Goal: Communication & Community: Connect with others

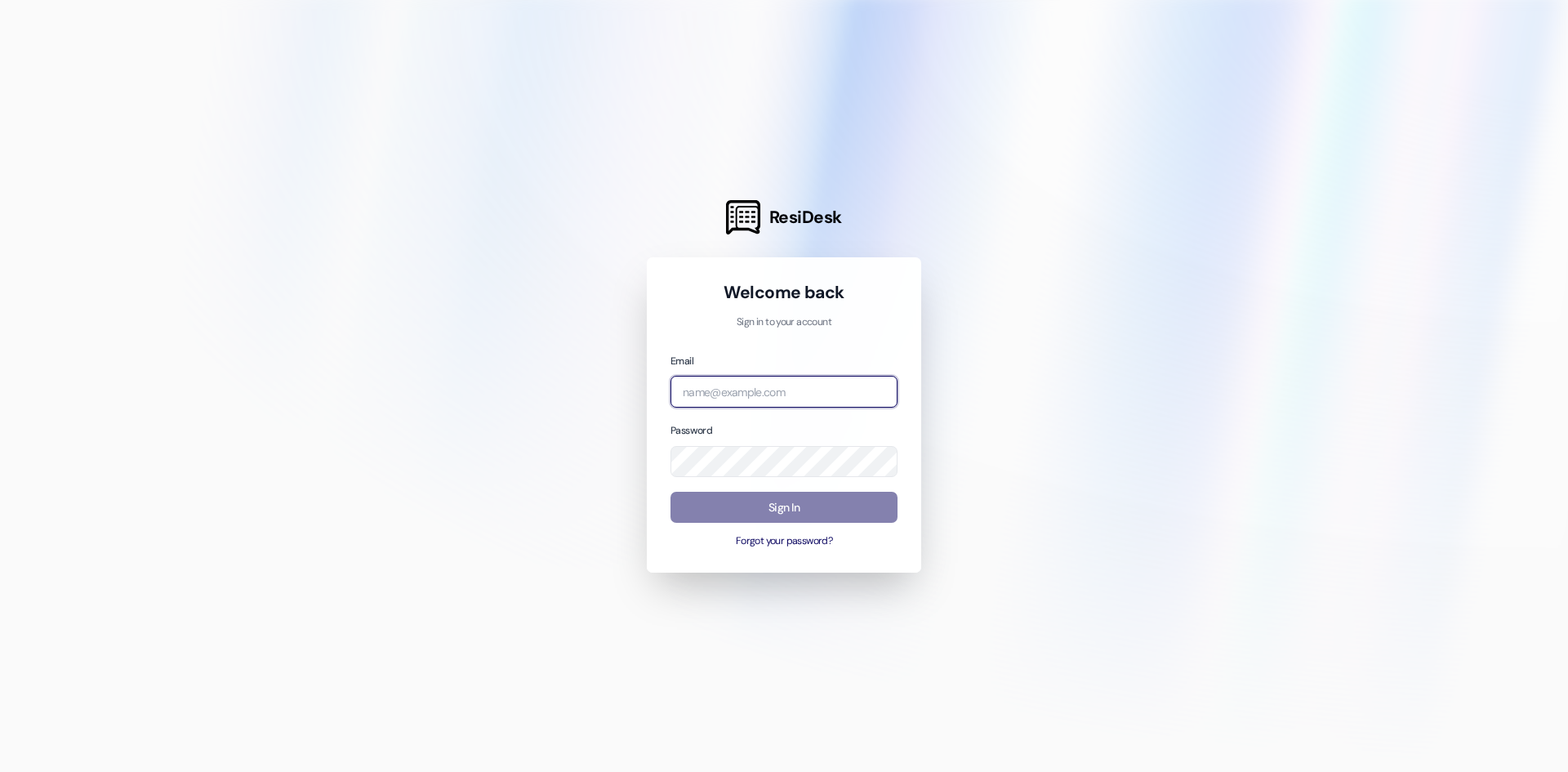
type input "[EMAIL_ADDRESS][DOMAIN_NAME]"
drag, startPoint x: 1020, startPoint y: 412, endPoint x: 1010, endPoint y: 415, distance: 10.4
click at [1020, 412] on div at bounding box center [784, 386] width 1568 height 772
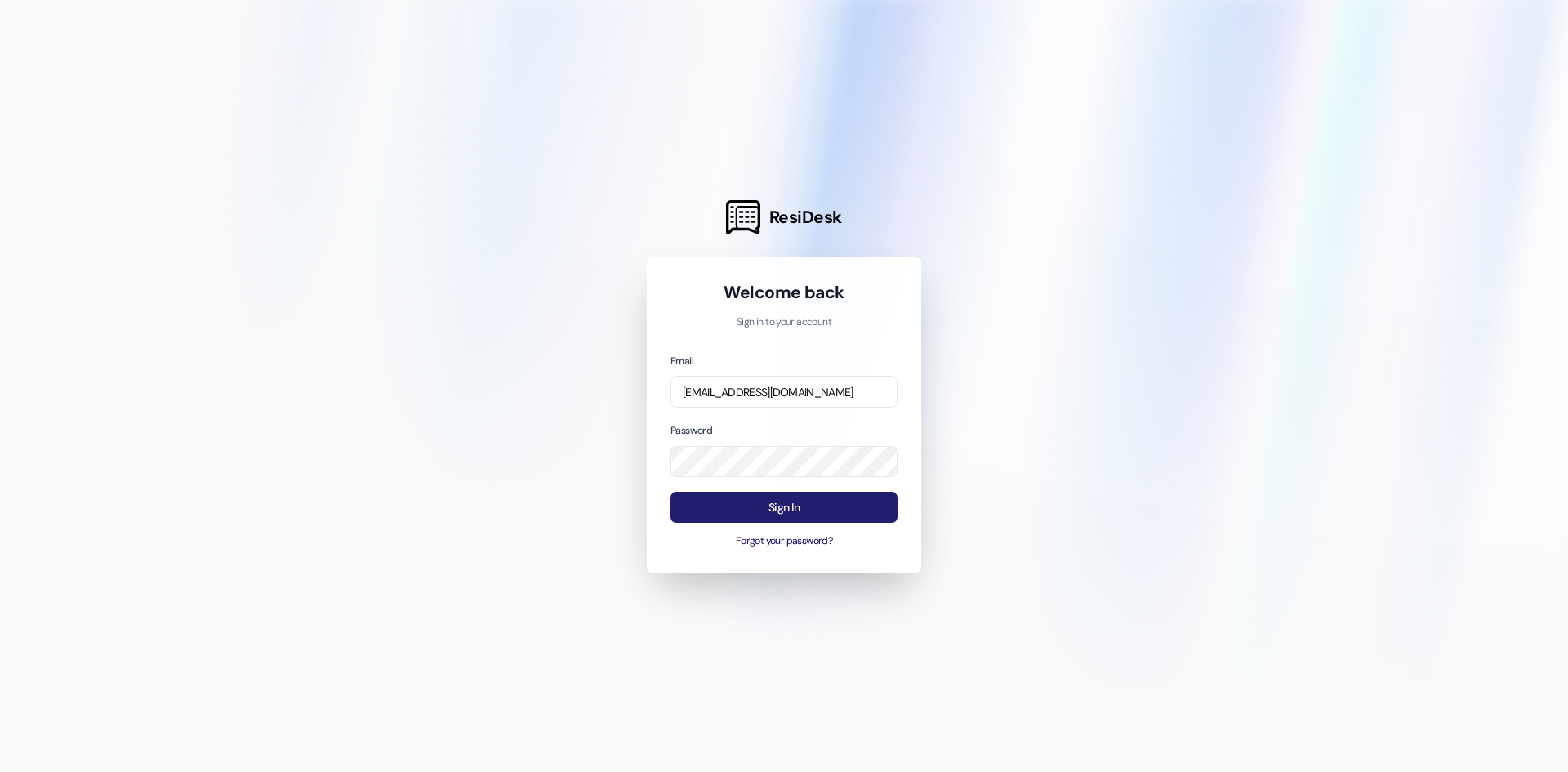
click at [802, 502] on button "Sign In" at bounding box center [784, 508] width 227 height 32
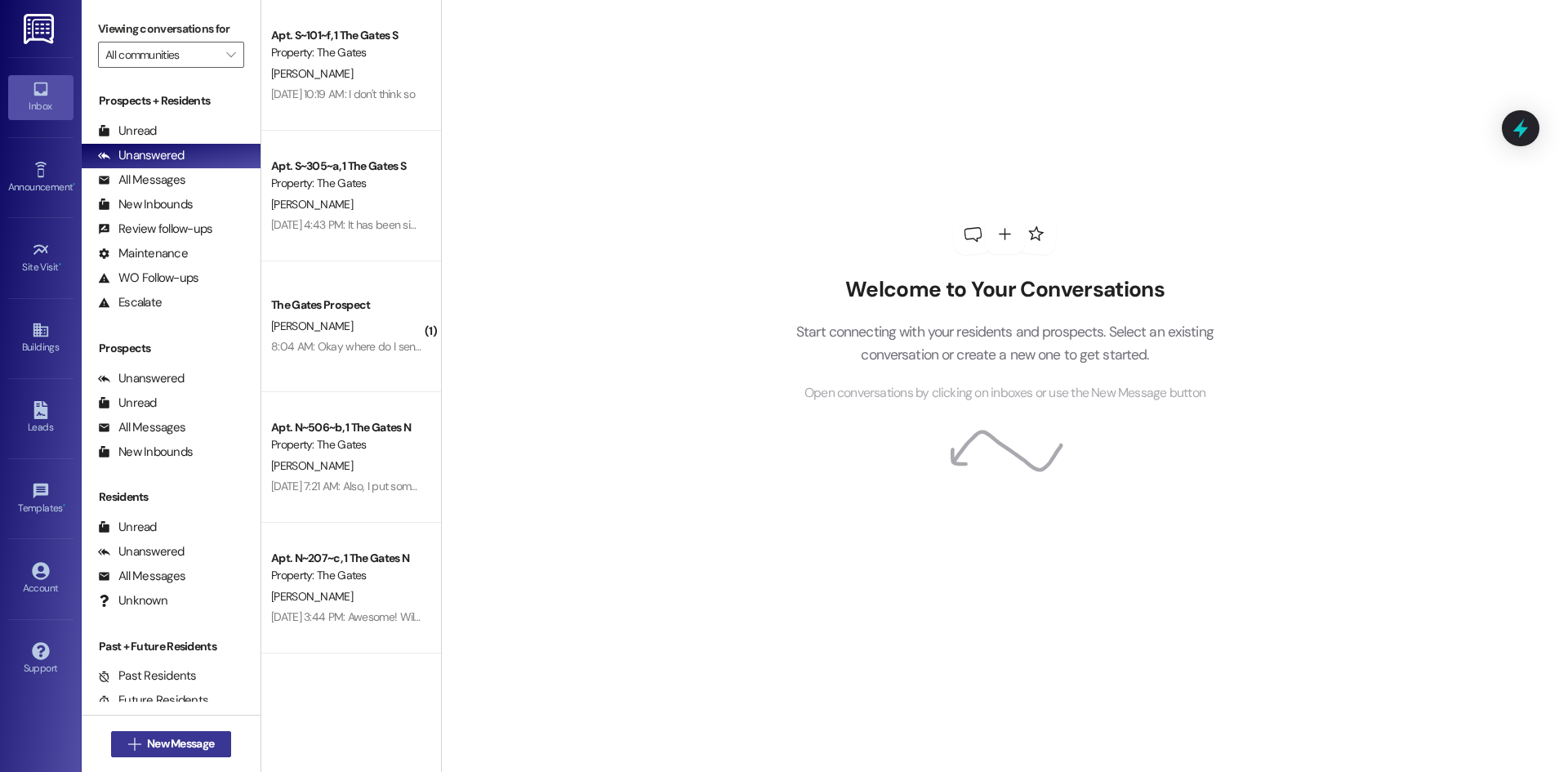
click at [153, 747] on span "New Message" at bounding box center [180, 744] width 67 height 17
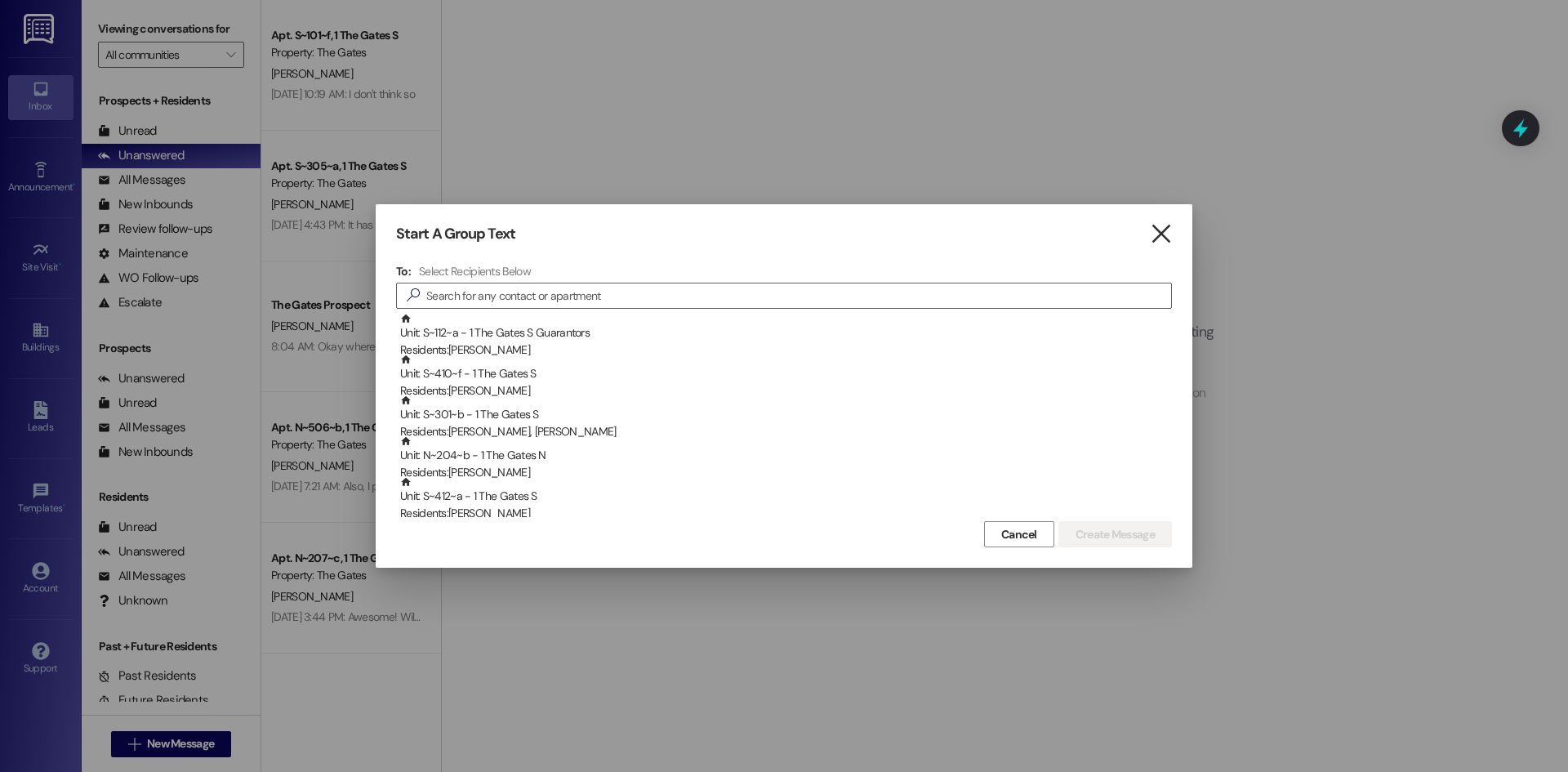
click at [1165, 237] on icon "" at bounding box center [1161, 233] width 22 height 17
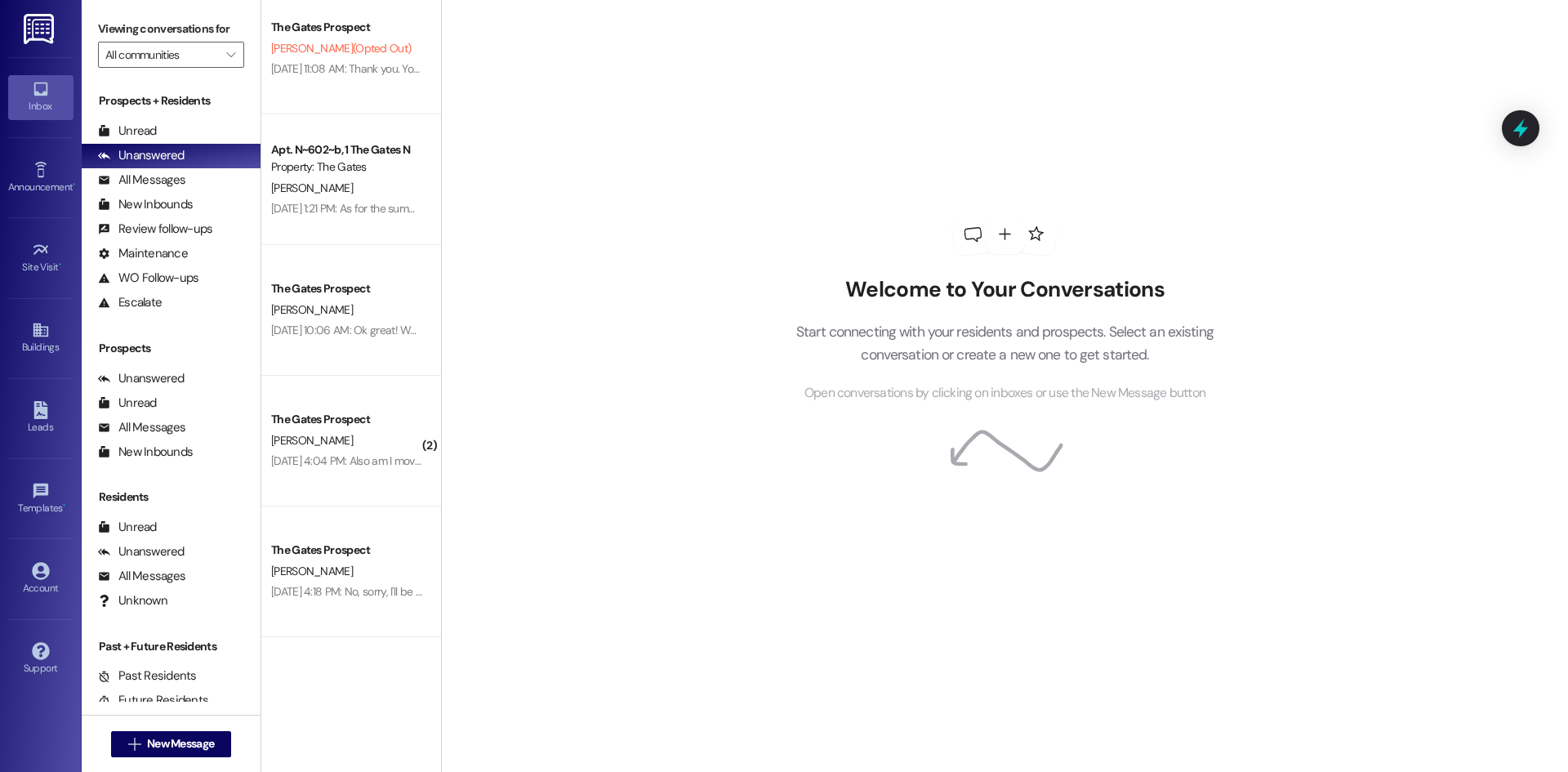
scroll to position [1305, 0]
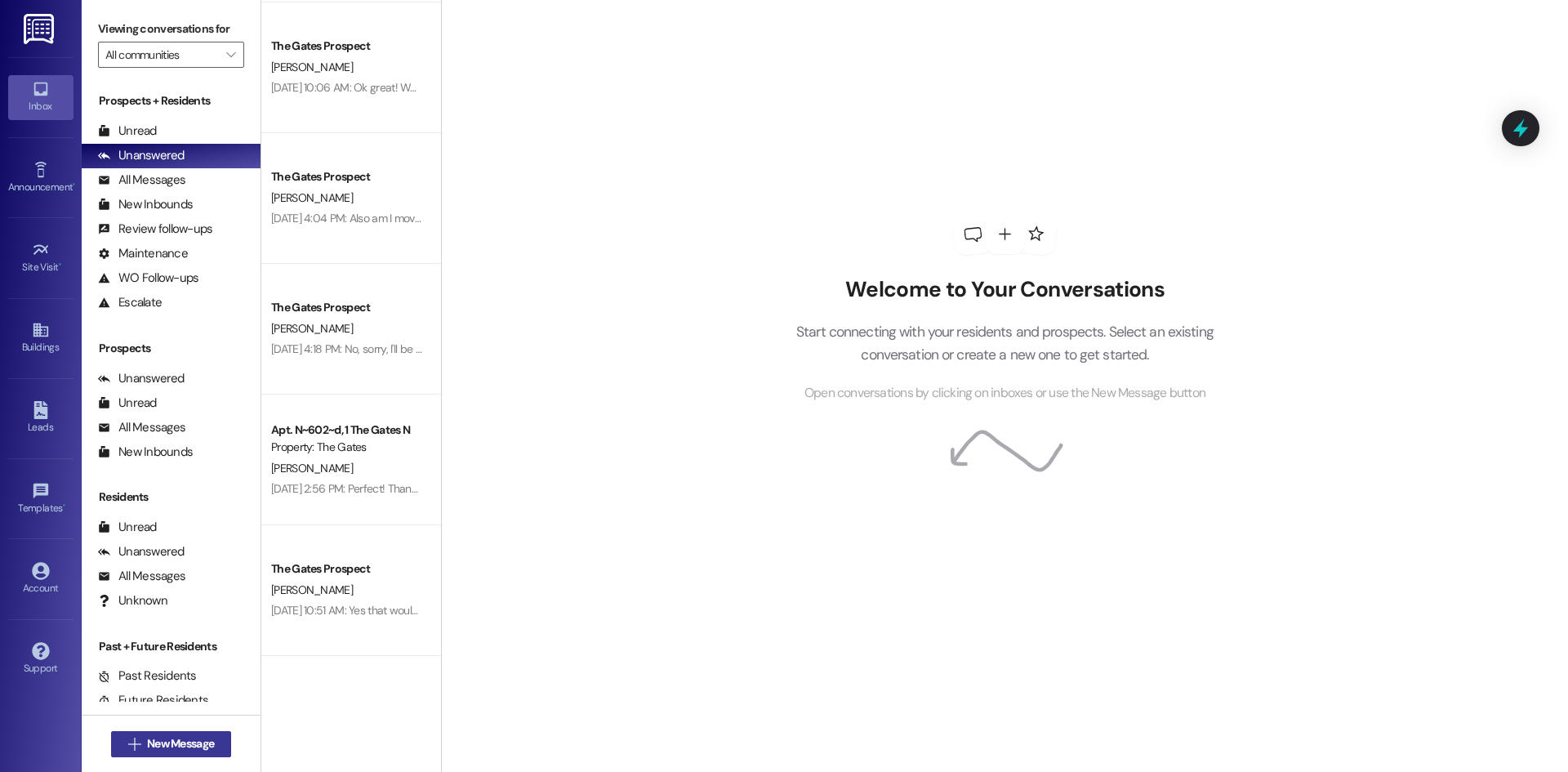
click at [151, 738] on span "New Message" at bounding box center [180, 744] width 67 height 17
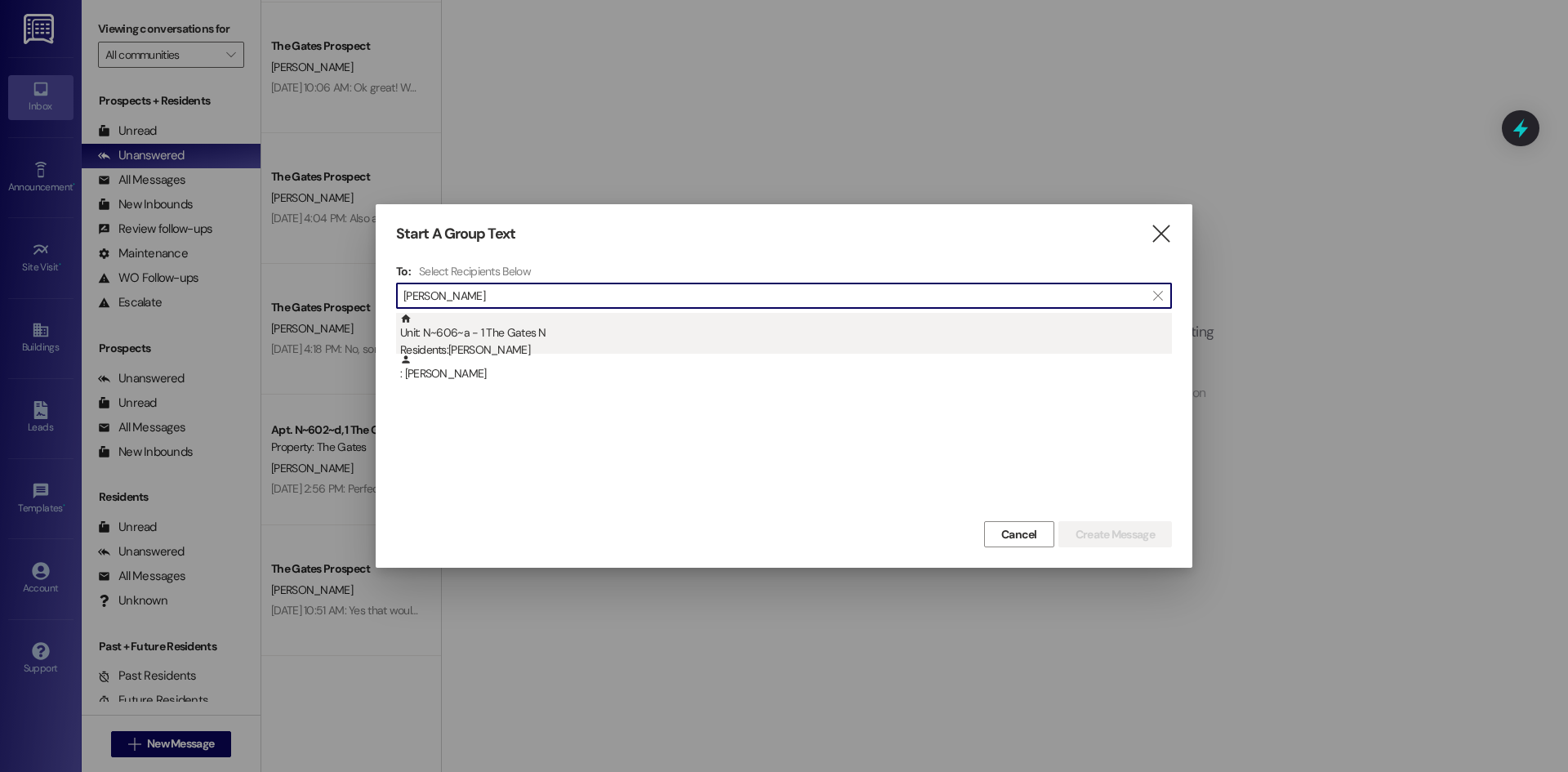
type input "[PERSON_NAME]"
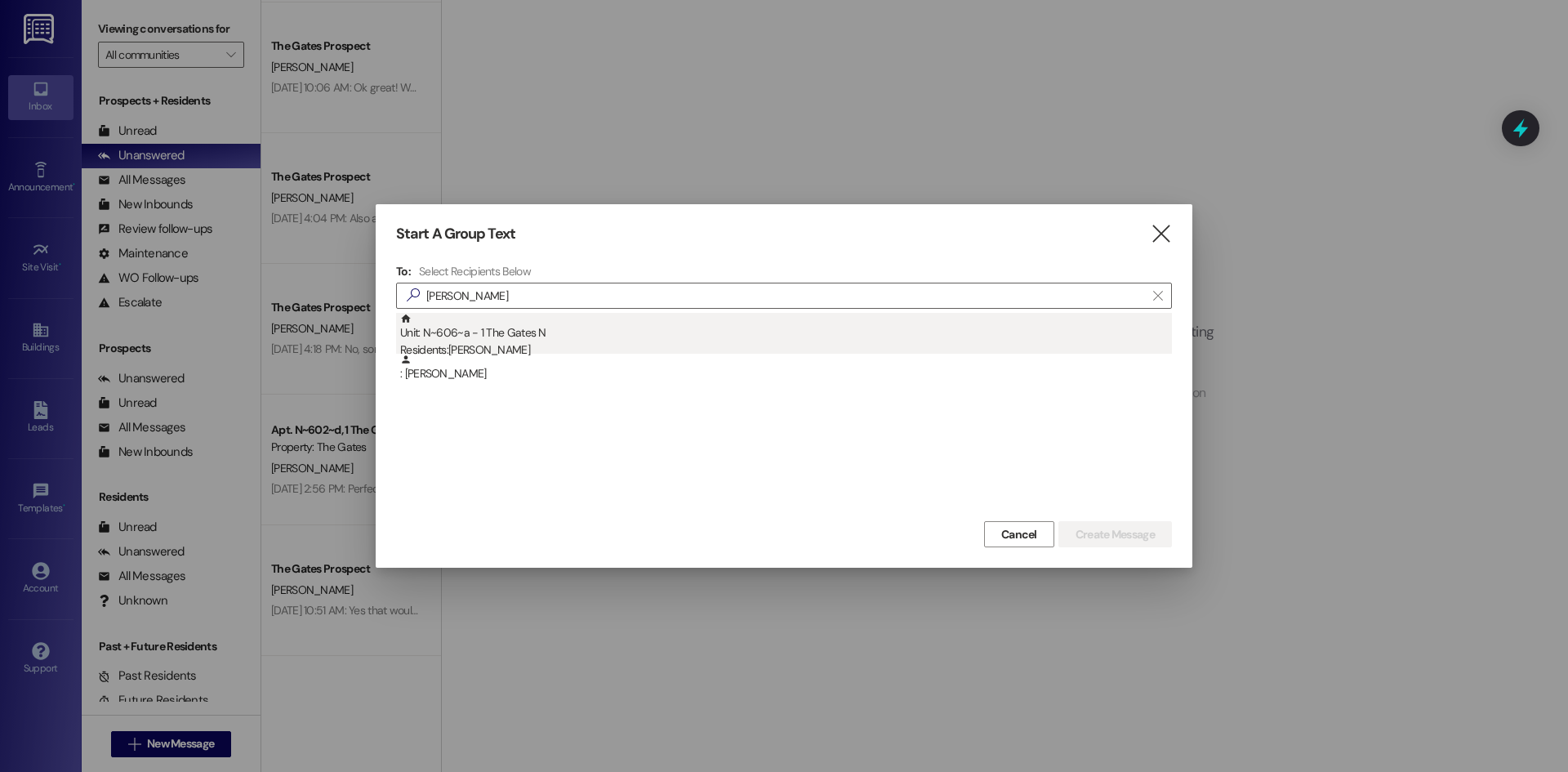
click at [618, 342] on div "Residents: [DEMOGRAPHIC_DATA][PERSON_NAME]" at bounding box center [785, 350] width 772 height 17
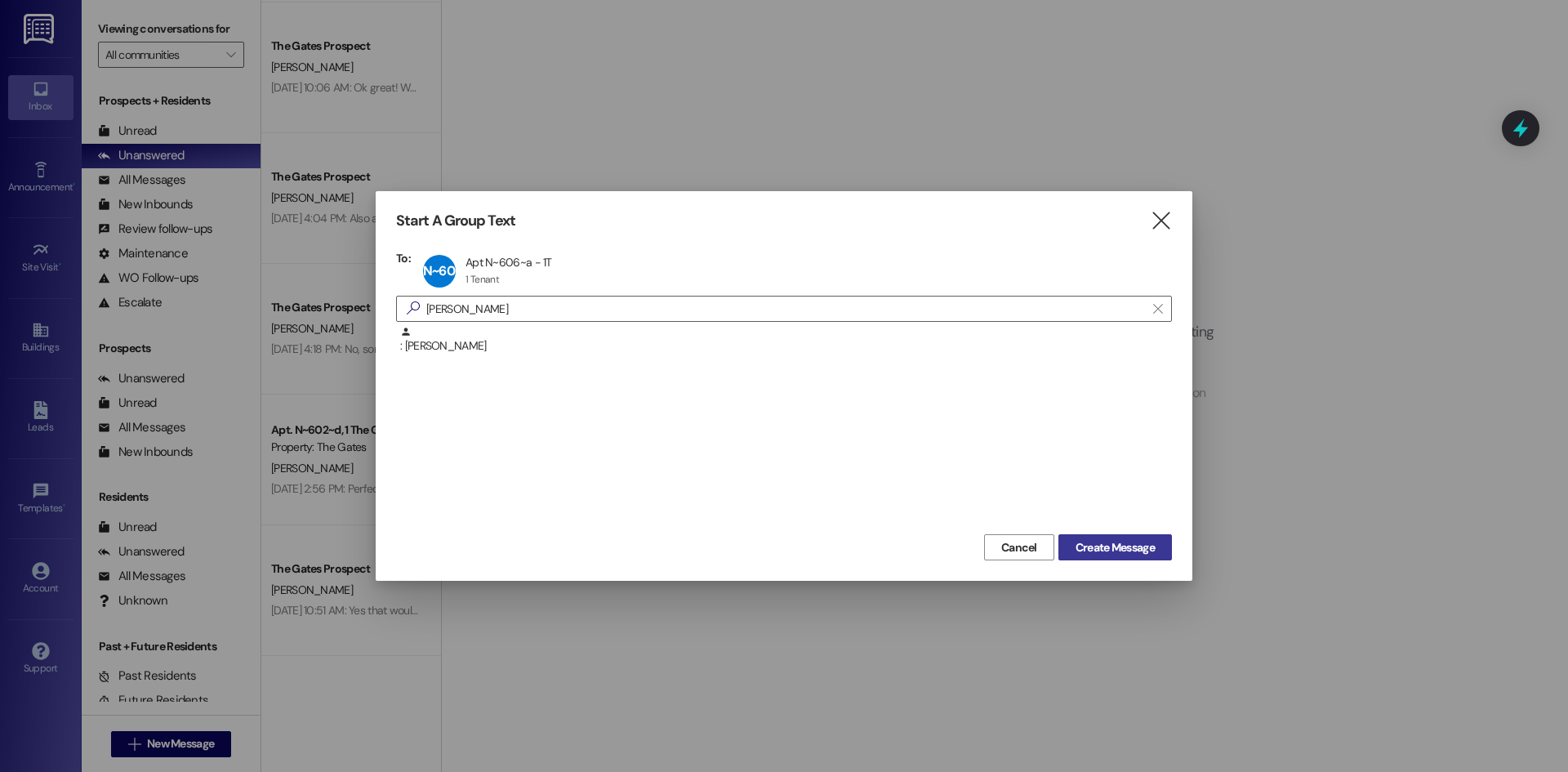
click at [1089, 540] on span "Create Message" at bounding box center [1115, 548] width 79 height 17
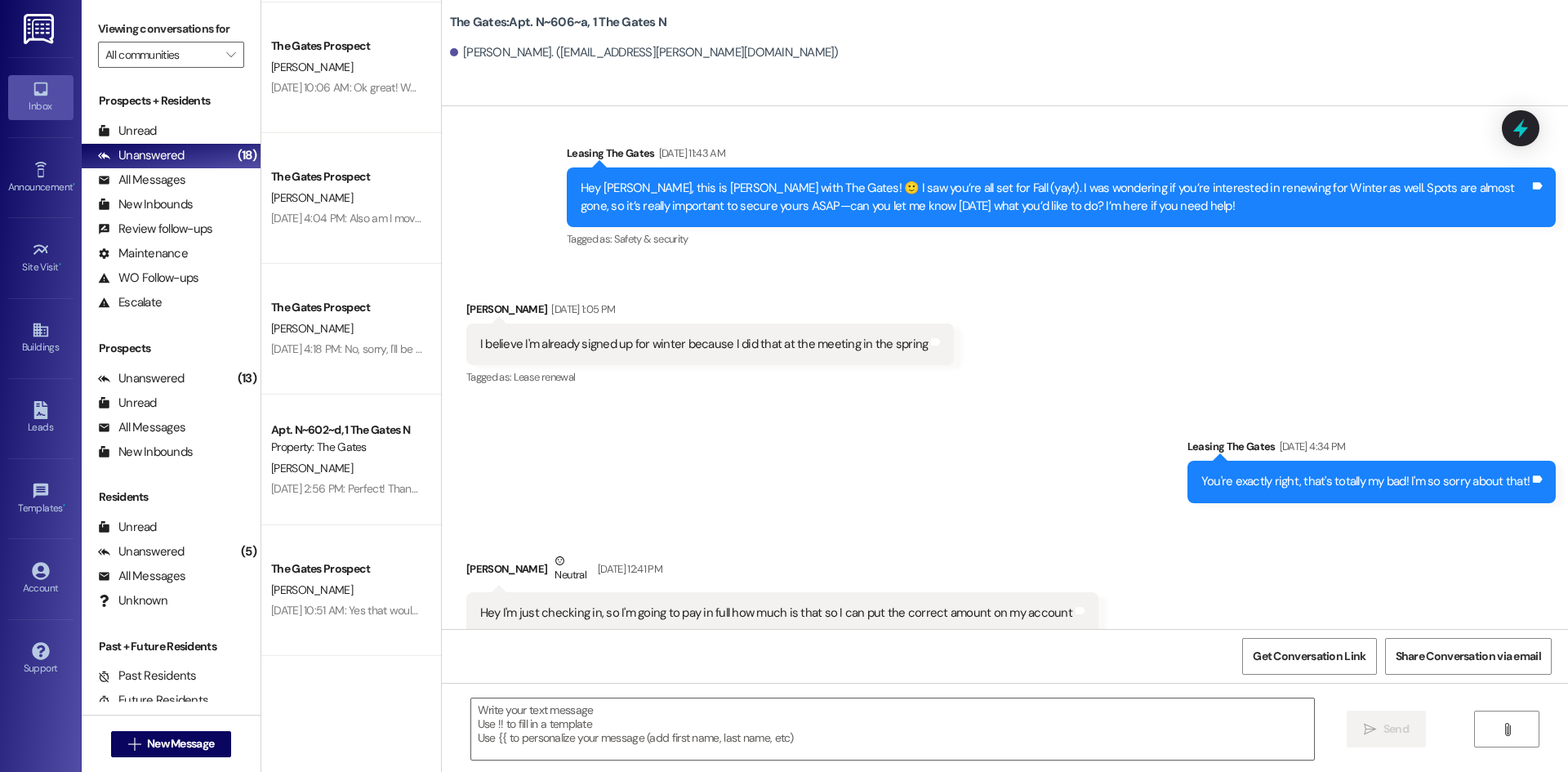
scroll to position [34378, 0]
